Goal: Navigation & Orientation: Find specific page/section

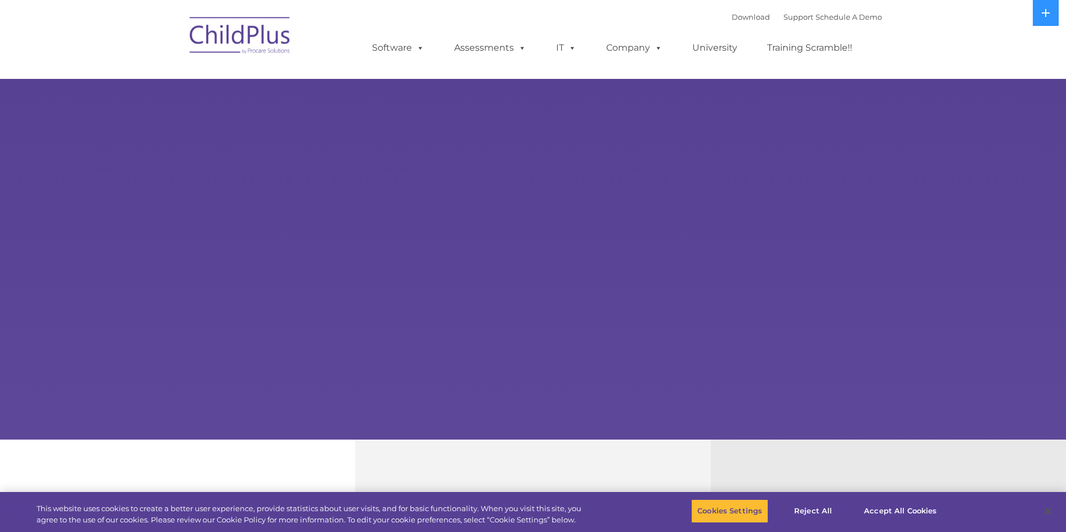
select select "MEDIUM"
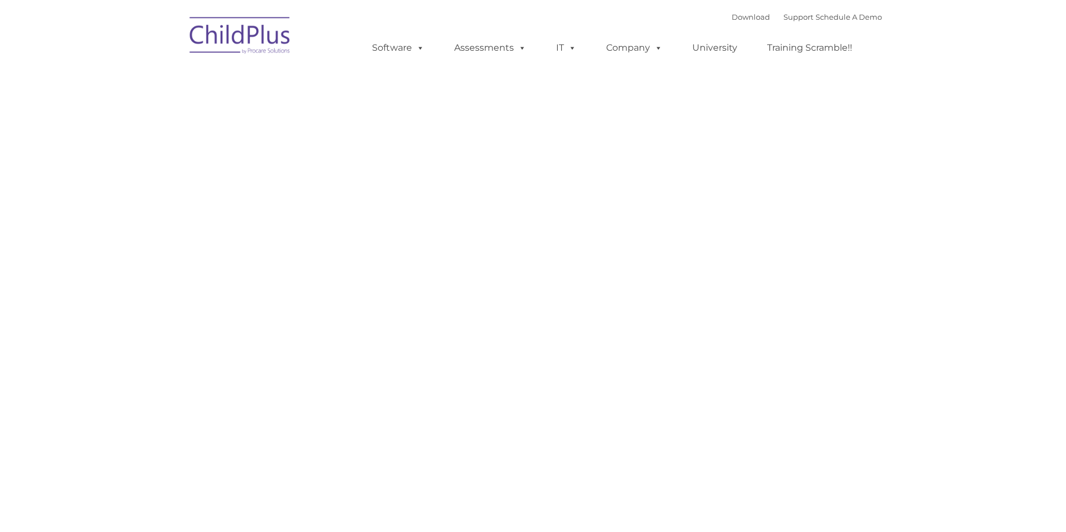
type input ""
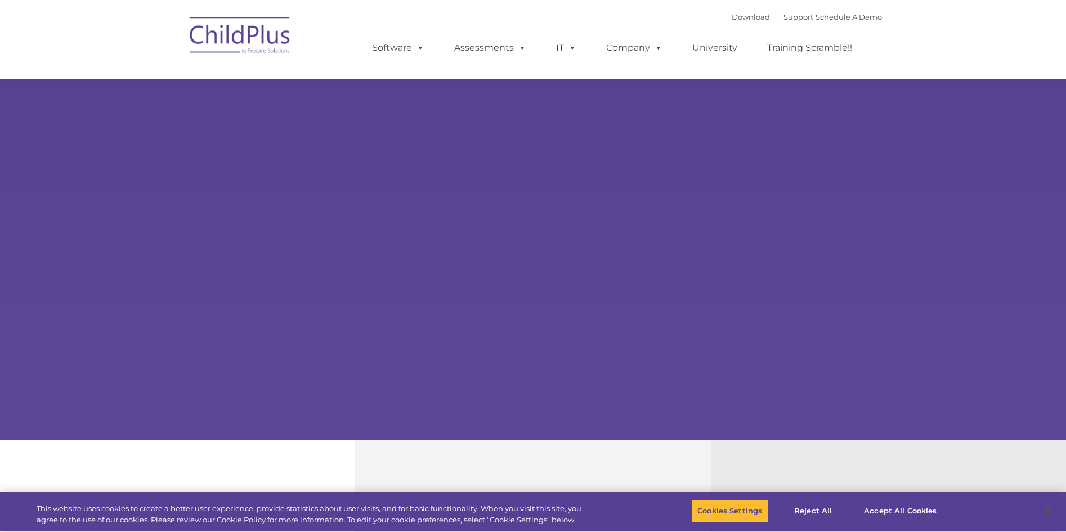
type input ""
select select "MEDIUM"
